Goal: Transaction & Acquisition: Obtain resource

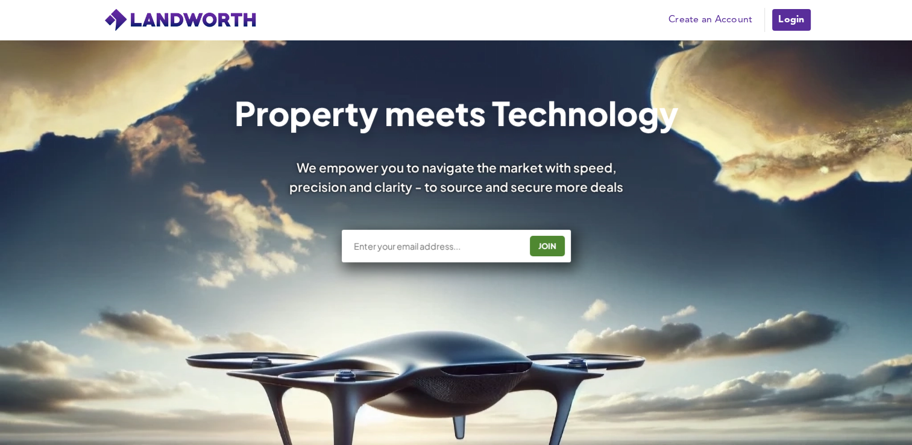
click at [383, 245] on input "text" at bounding box center [436, 246] width 168 height 12
type input "[EMAIL_ADDRESS][DOMAIN_NAME]"
click at [543, 246] on div "JOIN" at bounding box center [547, 245] width 28 height 19
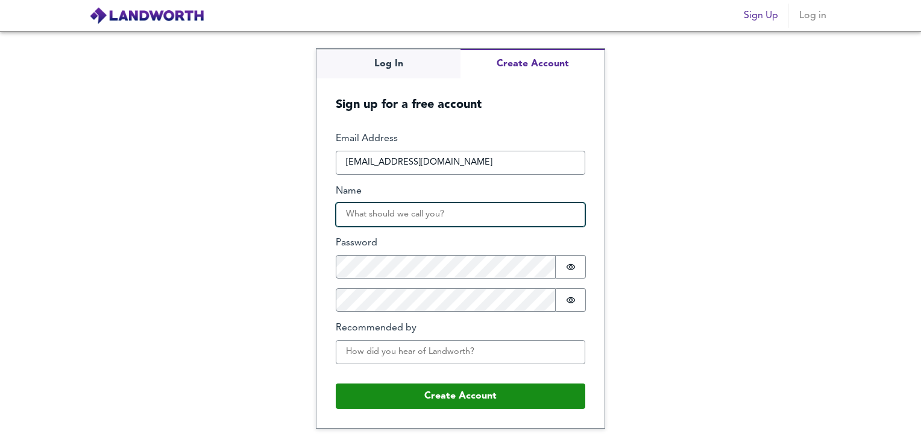
click at [375, 213] on input "Name" at bounding box center [460, 214] width 249 height 24
type input "gary"
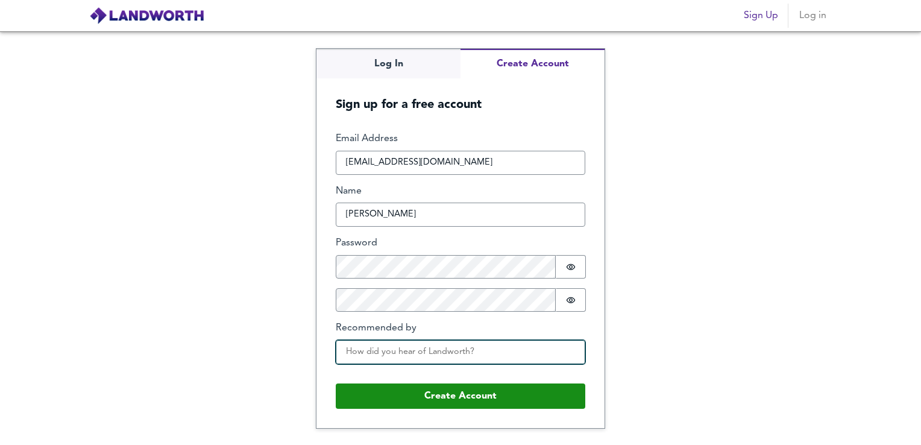
click at [425, 358] on input "Recommended by" at bounding box center [460, 352] width 249 height 24
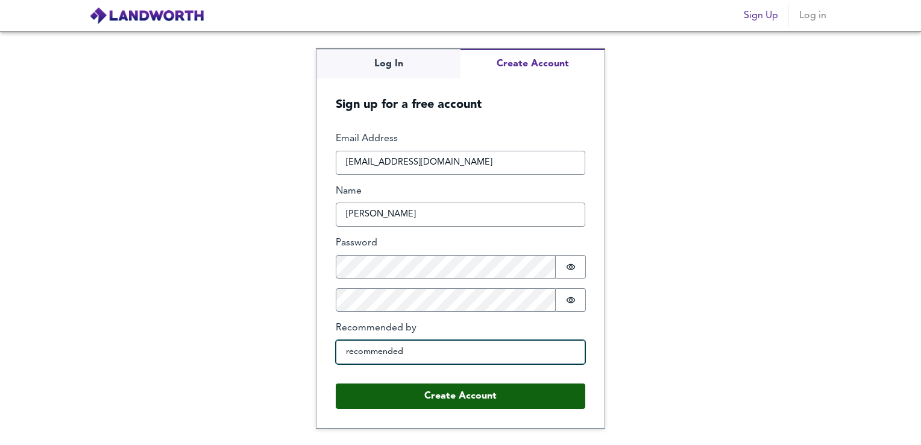
type input "recommended"
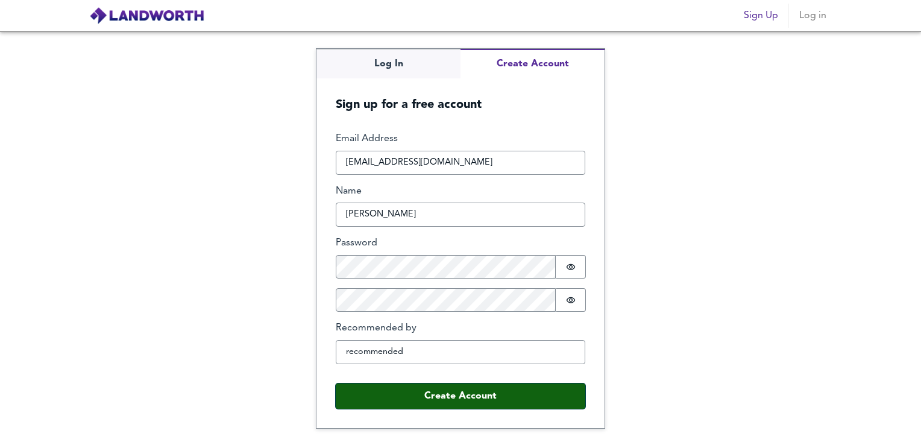
click at [460, 398] on button "Create Account" at bounding box center [460, 395] width 249 height 25
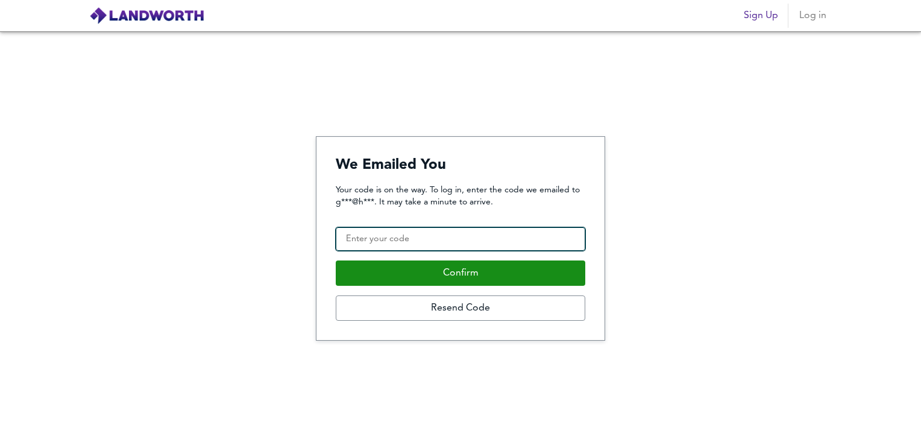
click at [382, 239] on input "Confirmation Code" at bounding box center [460, 239] width 249 height 24
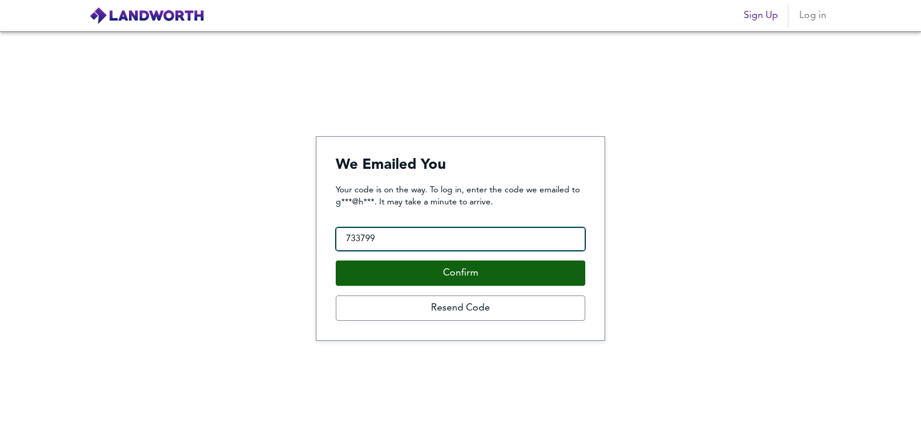
type input "733799"
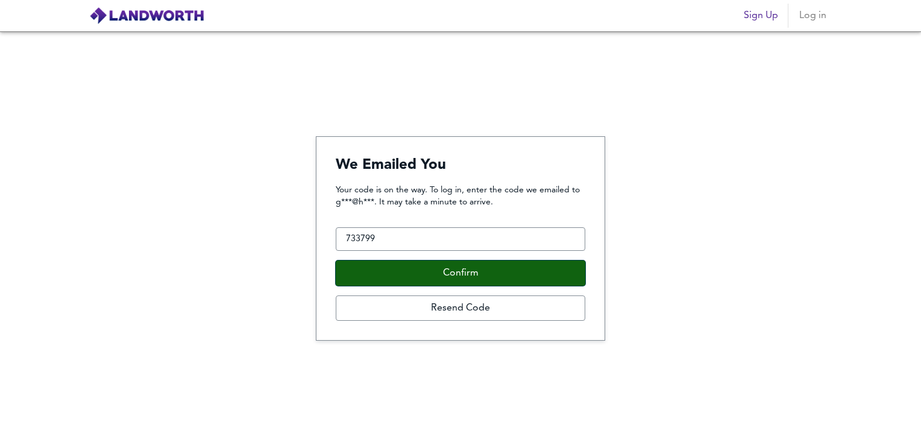
click at [436, 270] on button "Confirm" at bounding box center [460, 272] width 249 height 25
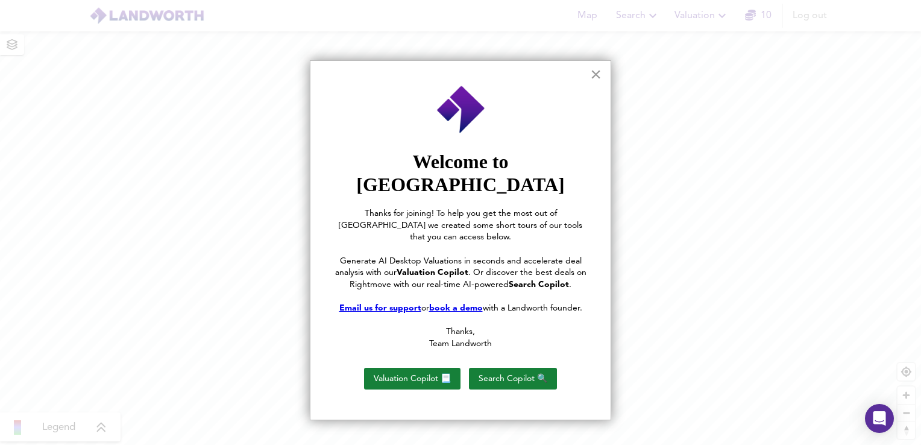
click at [599, 74] on button "×" at bounding box center [595, 73] width 11 height 19
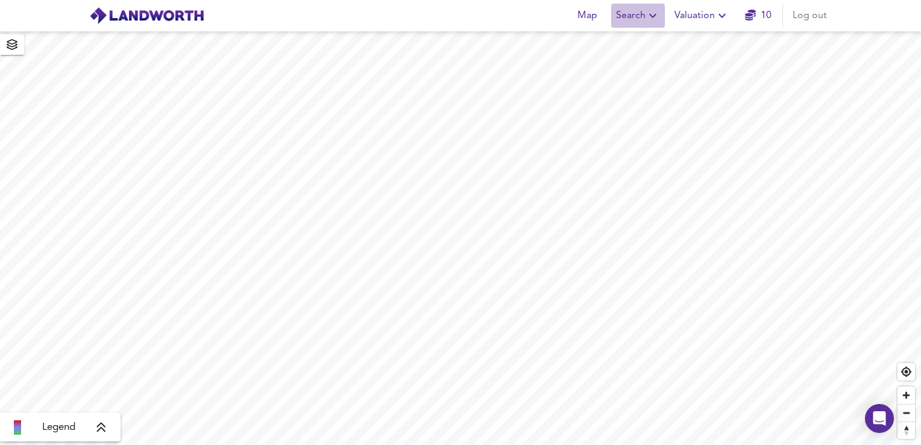
click at [653, 13] on icon "button" at bounding box center [652, 15] width 14 height 14
click at [641, 43] on li "New Search" at bounding box center [637, 44] width 119 height 22
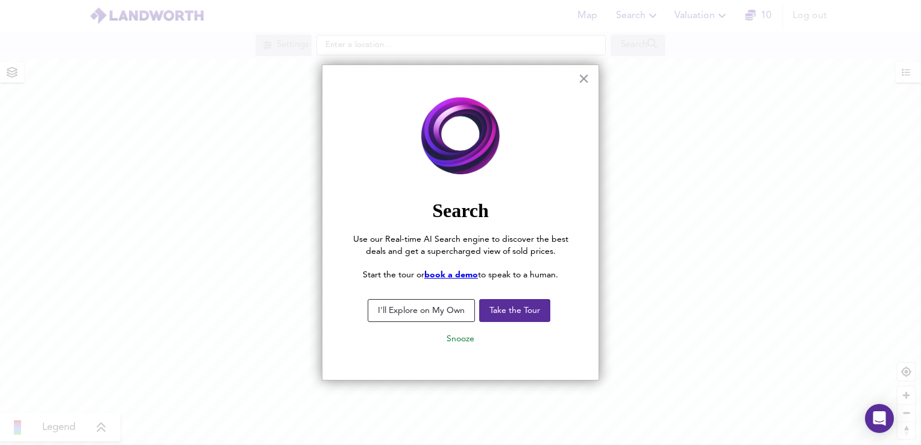
click at [428, 310] on button "I'll Explore on My Own" at bounding box center [421, 310] width 107 height 23
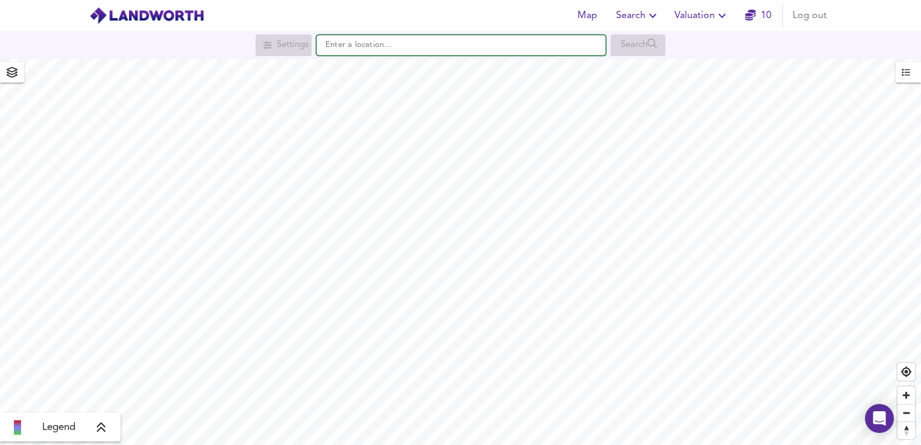
click at [343, 42] on input "text" at bounding box center [460, 45] width 289 height 20
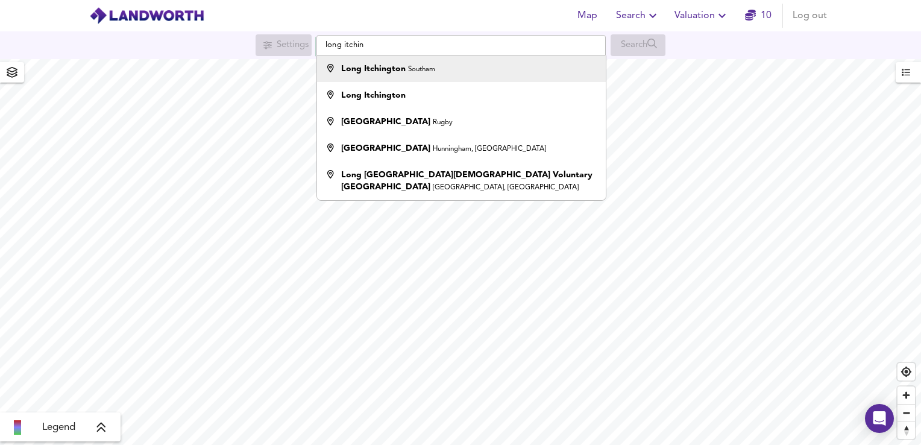
click at [369, 64] on strong "Long Itchington" at bounding box center [373, 68] width 64 height 8
type input "Long Itchington, Southam"
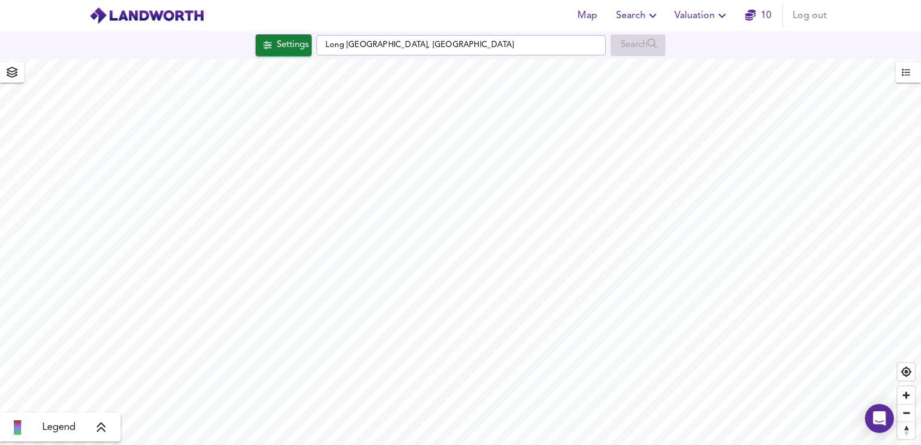
checkbox input "false"
checkbox input "true"
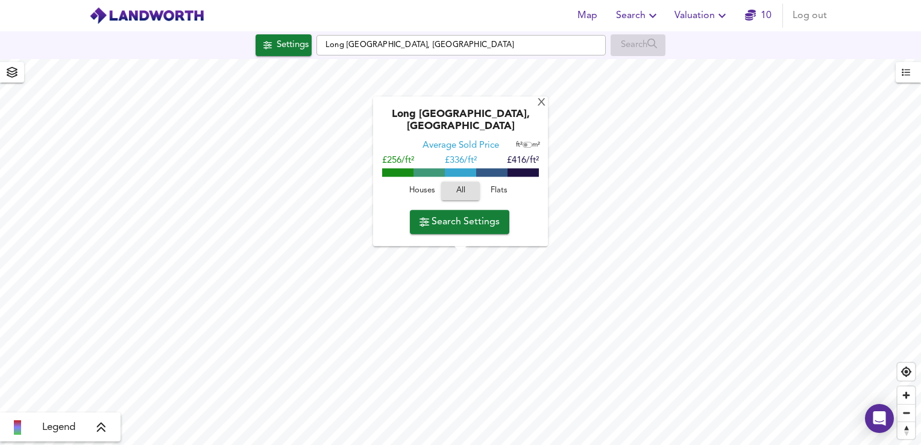
click at [454, 219] on span "Search Settings" at bounding box center [459, 221] width 80 height 17
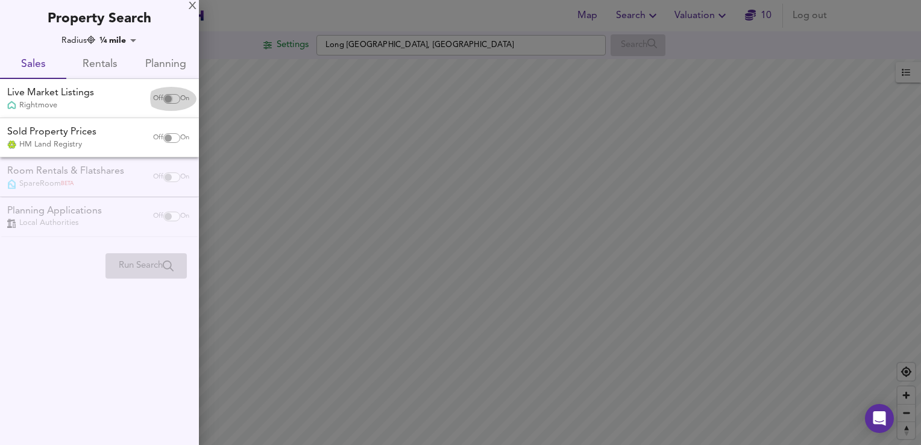
click at [171, 98] on input "checkbox" at bounding box center [168, 99] width 29 height 10
checkbox input "true"
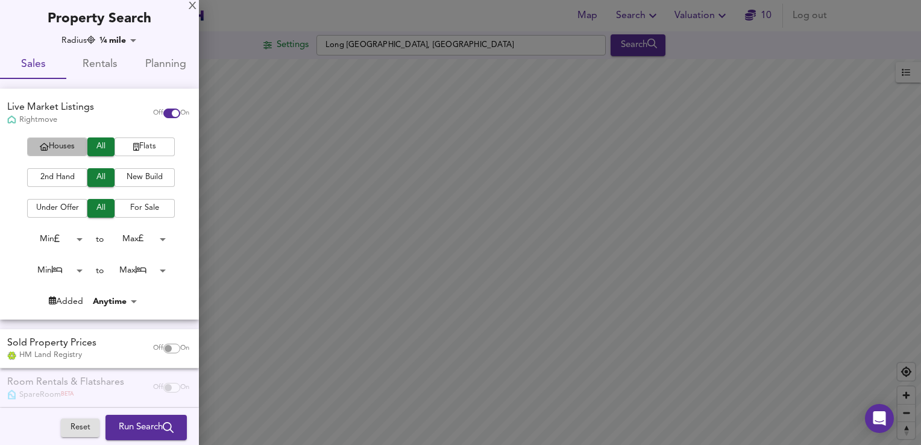
click at [61, 145] on span "Houses" at bounding box center [57, 147] width 48 height 14
click at [137, 206] on span "For Sale" at bounding box center [145, 208] width 48 height 14
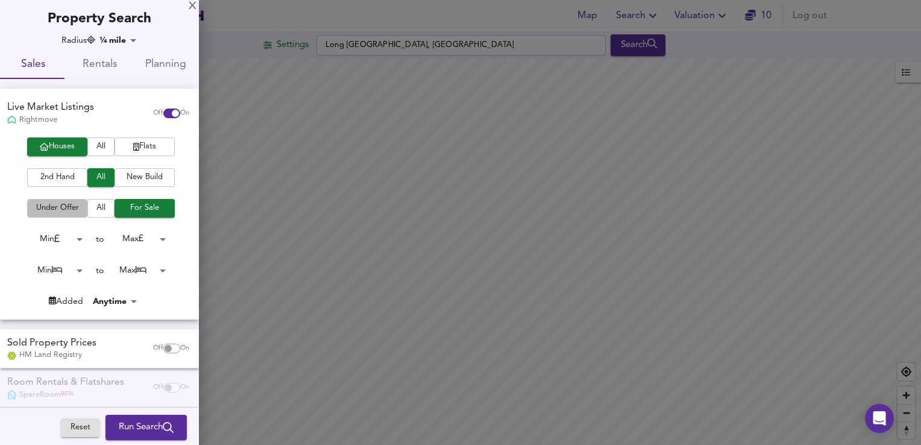
click at [63, 206] on span "Under Offer" at bounding box center [57, 208] width 48 height 14
click at [67, 269] on body "Map Search Valuation 10 Log out Settings Long Itchington, Southam Search Legend…" at bounding box center [460, 222] width 921 height 445
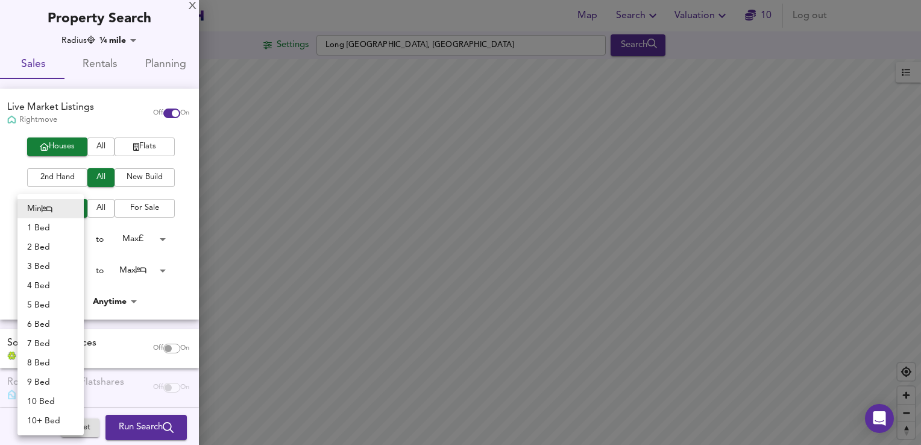
click at [48, 247] on li "2 Bed" at bounding box center [50, 246] width 66 height 19
type input "2"
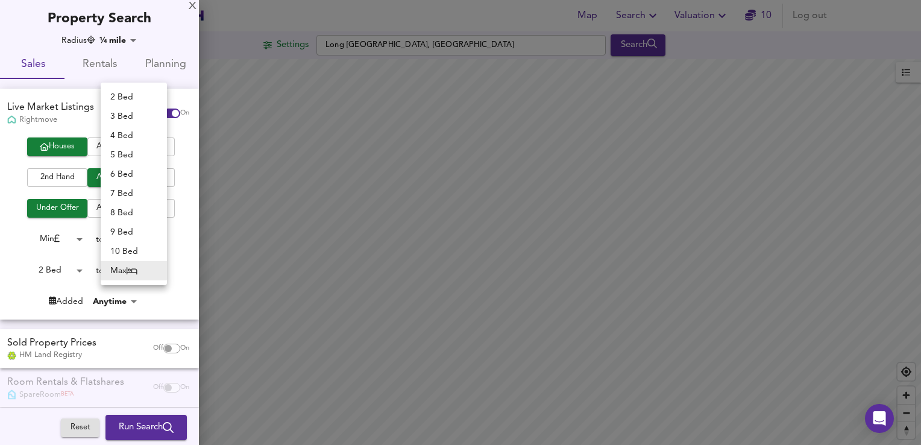
click at [146, 268] on body "Map Search Valuation 10 Log out Settings Long Itchington, Southam Search Legend…" at bounding box center [460, 222] width 921 height 445
click at [127, 151] on li "5 Bed" at bounding box center [134, 154] width 66 height 19
type input "5"
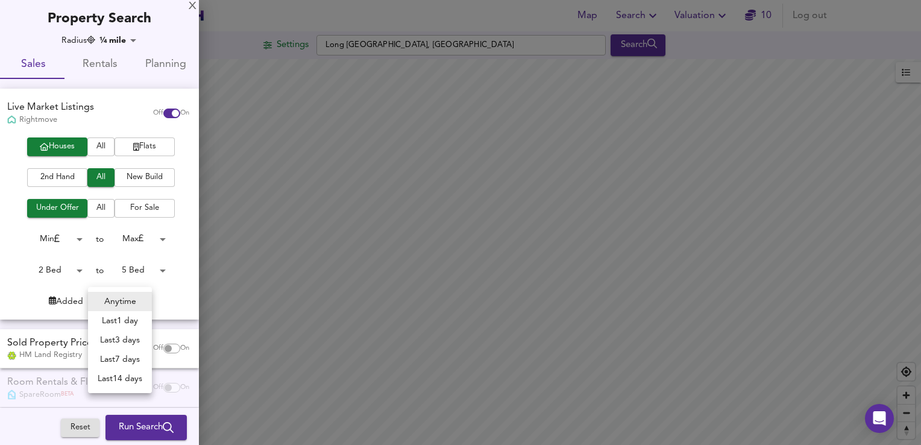
click at [127, 298] on body "Map Search Valuation 10 Log out Settings Long Itchington, Southam Search Legend…" at bounding box center [460, 222] width 921 height 445
click at [127, 298] on li "Anytime" at bounding box center [120, 301] width 64 height 19
click at [161, 348] on input "checkbox" at bounding box center [168, 348] width 29 height 10
checkbox input "true"
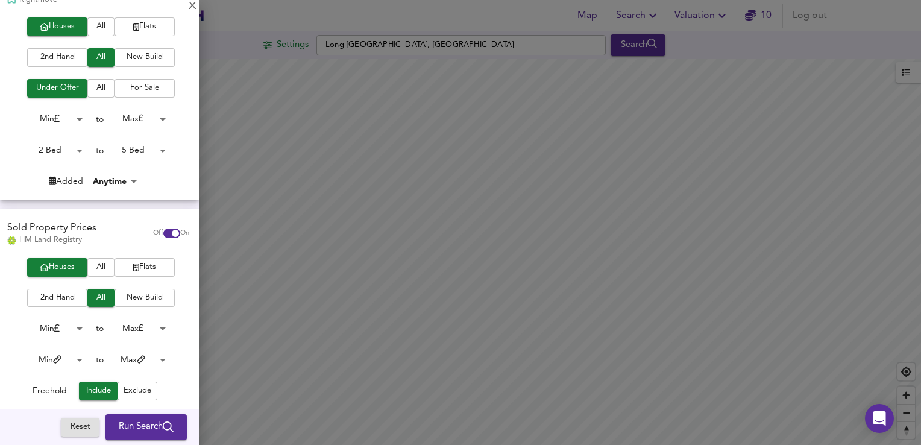
scroll to position [240, 0]
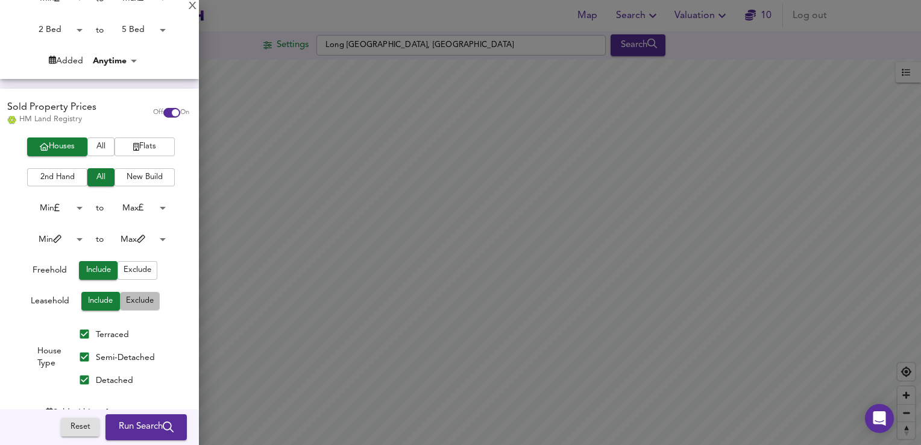
click at [137, 298] on span "Exclude" at bounding box center [140, 301] width 28 height 14
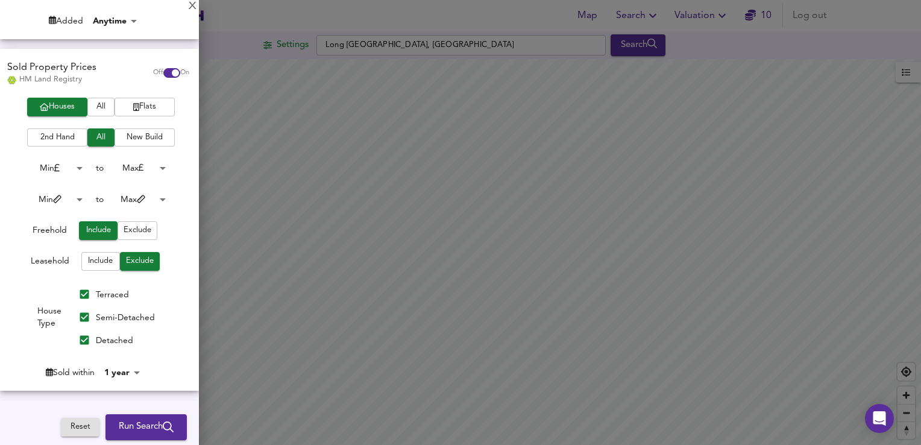
scroll to position [301, 0]
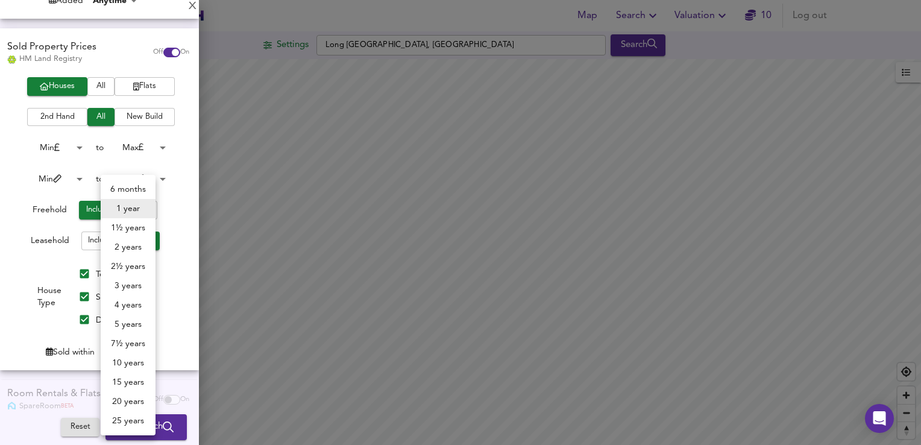
click at [135, 347] on body "Map Search Valuation 10 Log out Settings Long Itchington, Southam Search Legend…" at bounding box center [460, 222] width 921 height 445
click at [130, 189] on li "6 months" at bounding box center [128, 189] width 55 height 19
type input "6"
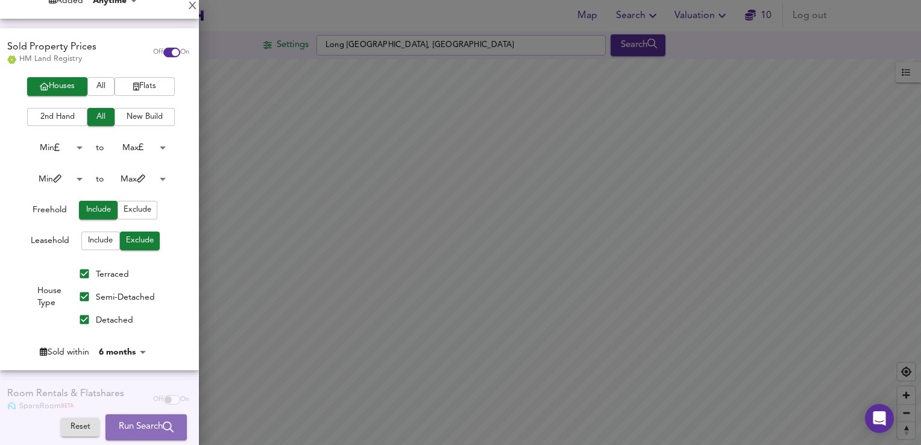
click at [139, 421] on span "Run Search" at bounding box center [146, 427] width 55 height 16
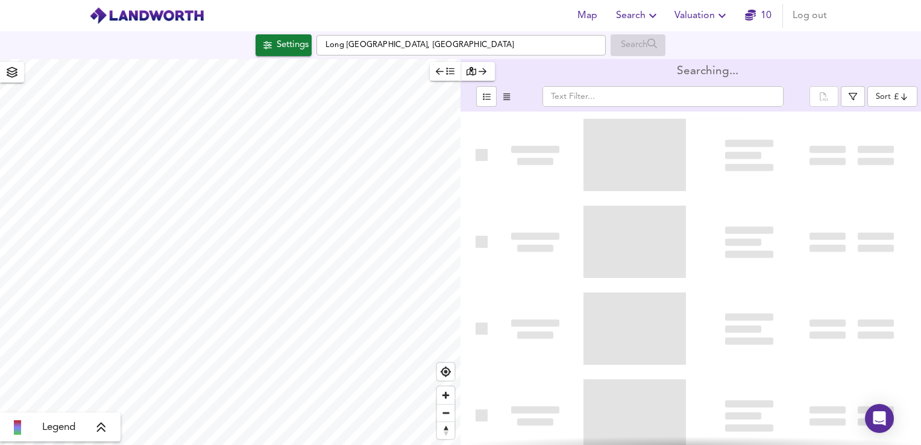
type input "bestdeal"
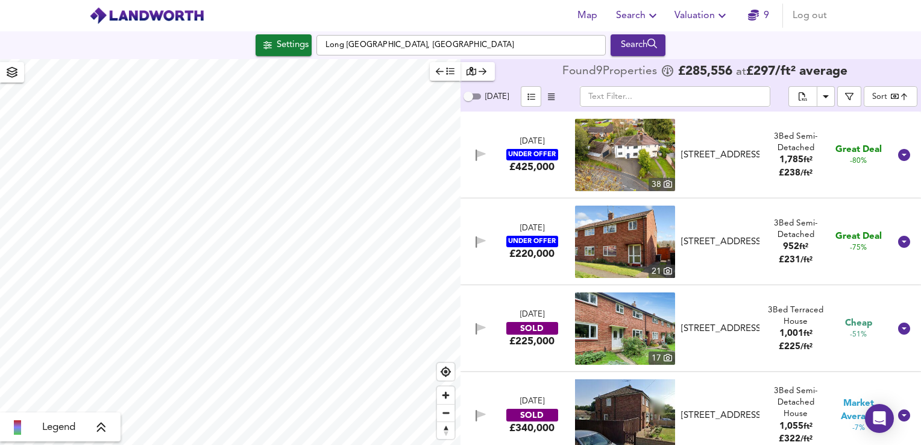
type input "967"
click at [448, 415] on span "Zoom out" at bounding box center [445, 412] width 17 height 17
click at [446, 415] on span "Zoom out" at bounding box center [445, 412] width 17 height 17
click at [283, 45] on div "Settings" at bounding box center [293, 45] width 32 height 16
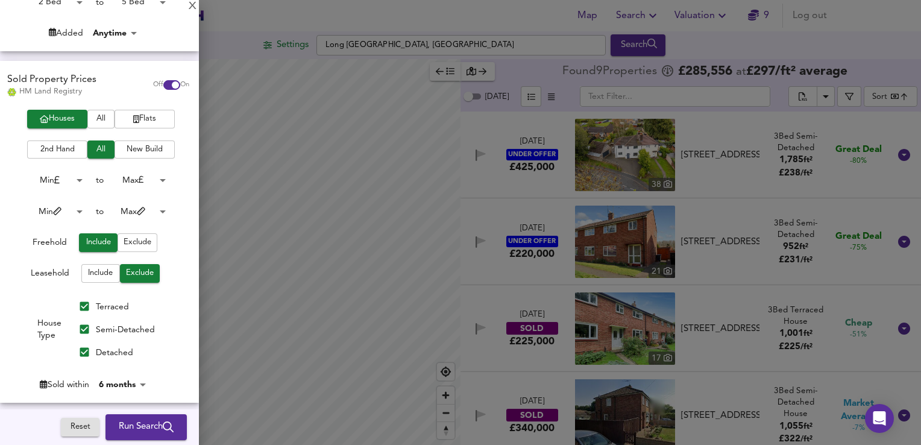
scroll to position [301, 0]
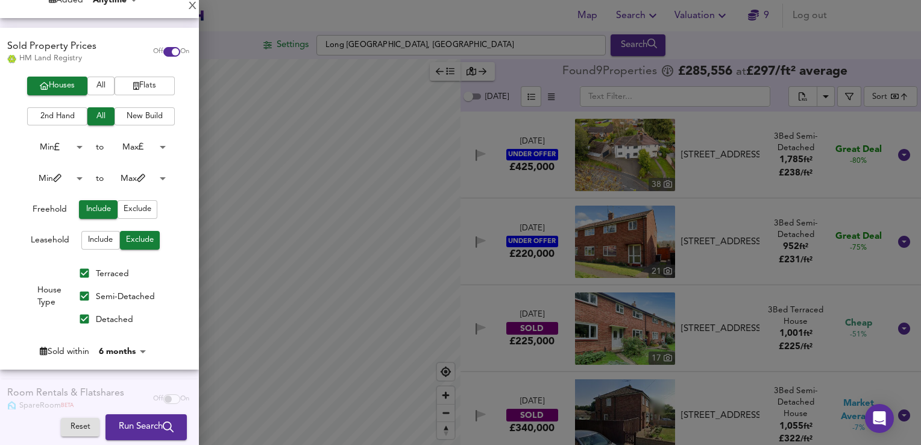
click at [129, 351] on body "Map Search Valuation 9 Log out Settings Long Itchington, Southam Search Legend …" at bounding box center [460, 222] width 921 height 445
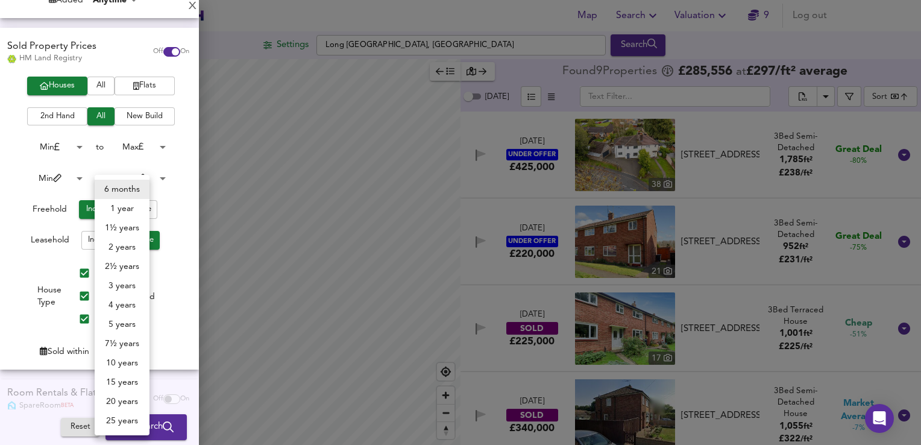
click at [117, 208] on li "1 year" at bounding box center [122, 208] width 55 height 19
type input "12"
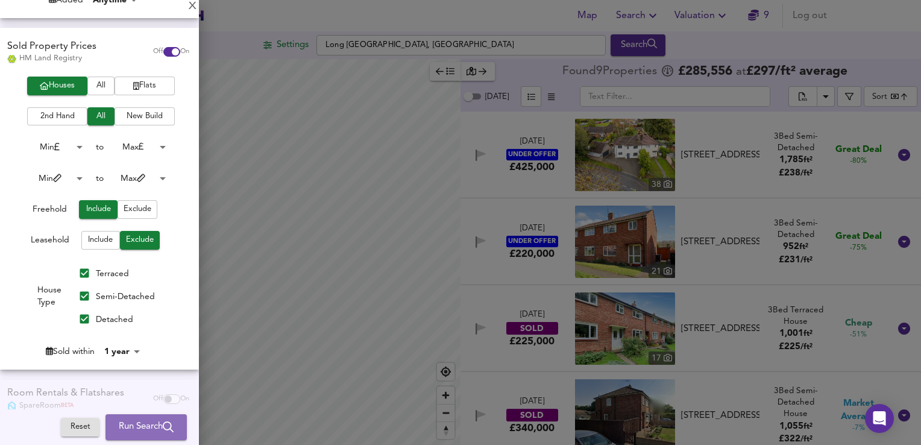
click at [128, 425] on span "Run Search" at bounding box center [146, 427] width 55 height 16
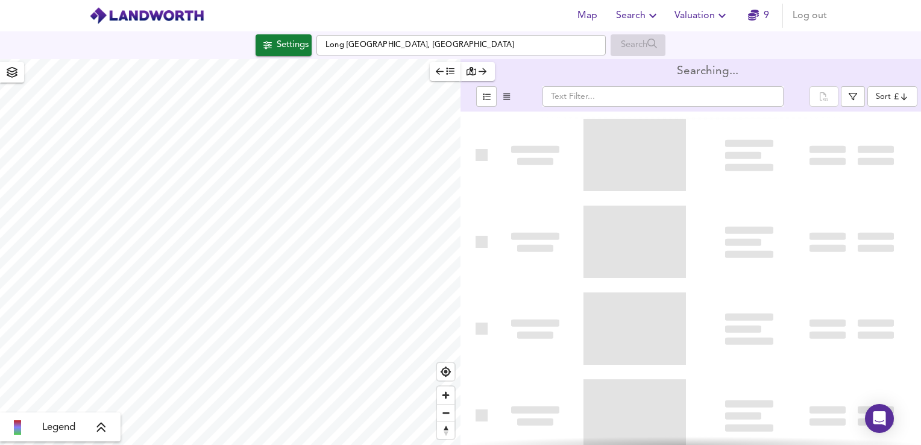
type input "bestdeal"
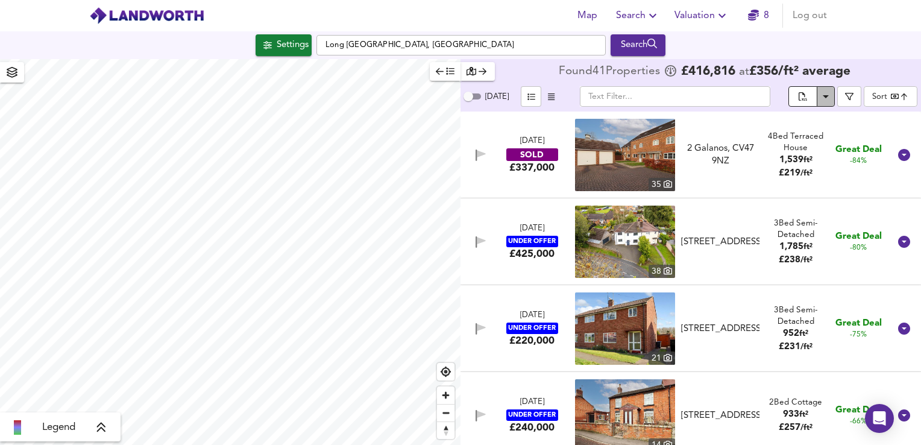
click at [825, 93] on icon "Download Results" at bounding box center [825, 96] width 14 height 14
click at [820, 119] on li "All Sources" at bounding box center [812, 120] width 73 height 19
